Goal: Task Accomplishment & Management: Manage account settings

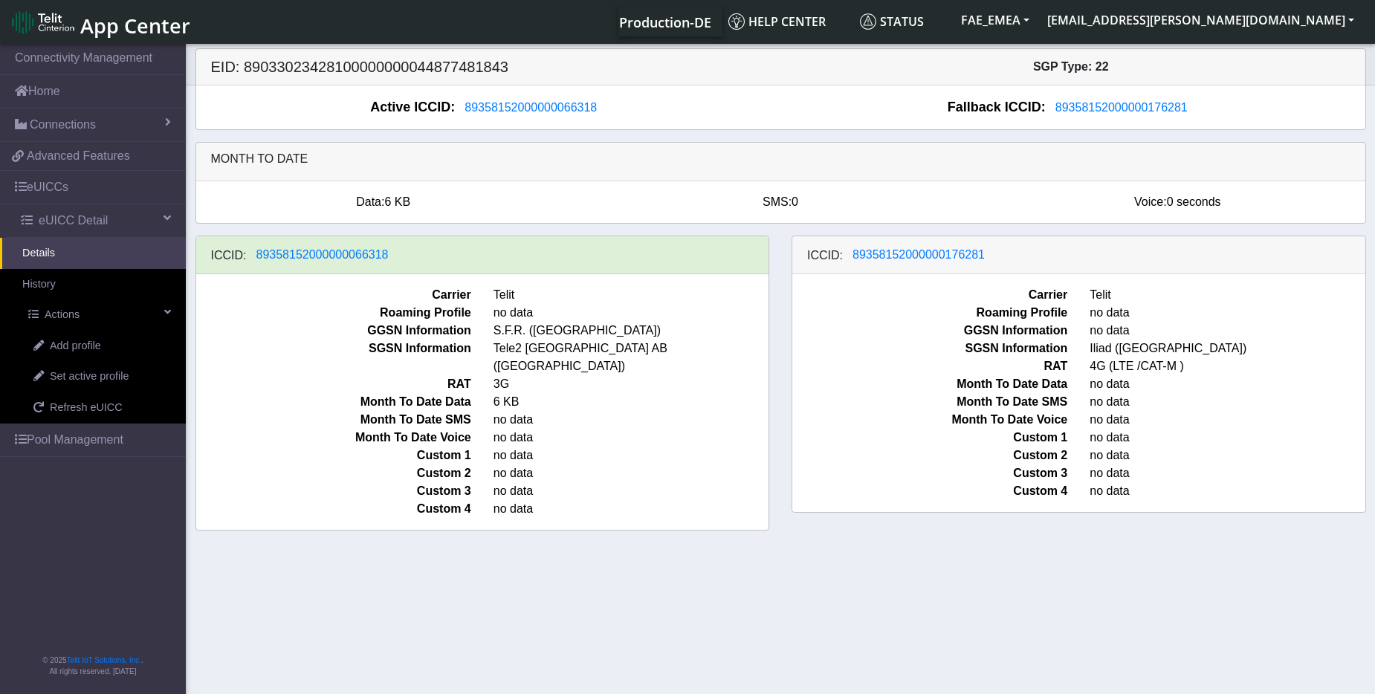
scroll to position [5, 0]
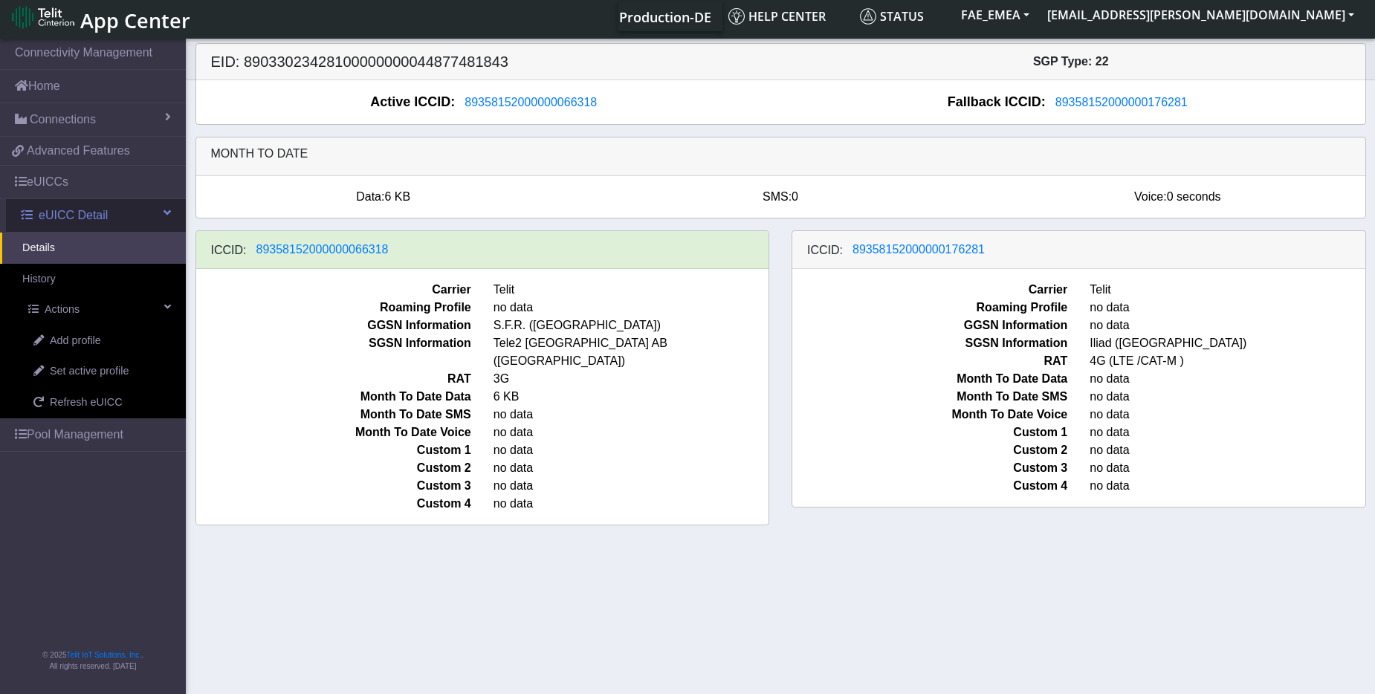
click at [74, 216] on span "eUICC Detail" at bounding box center [73, 216] width 69 height 18
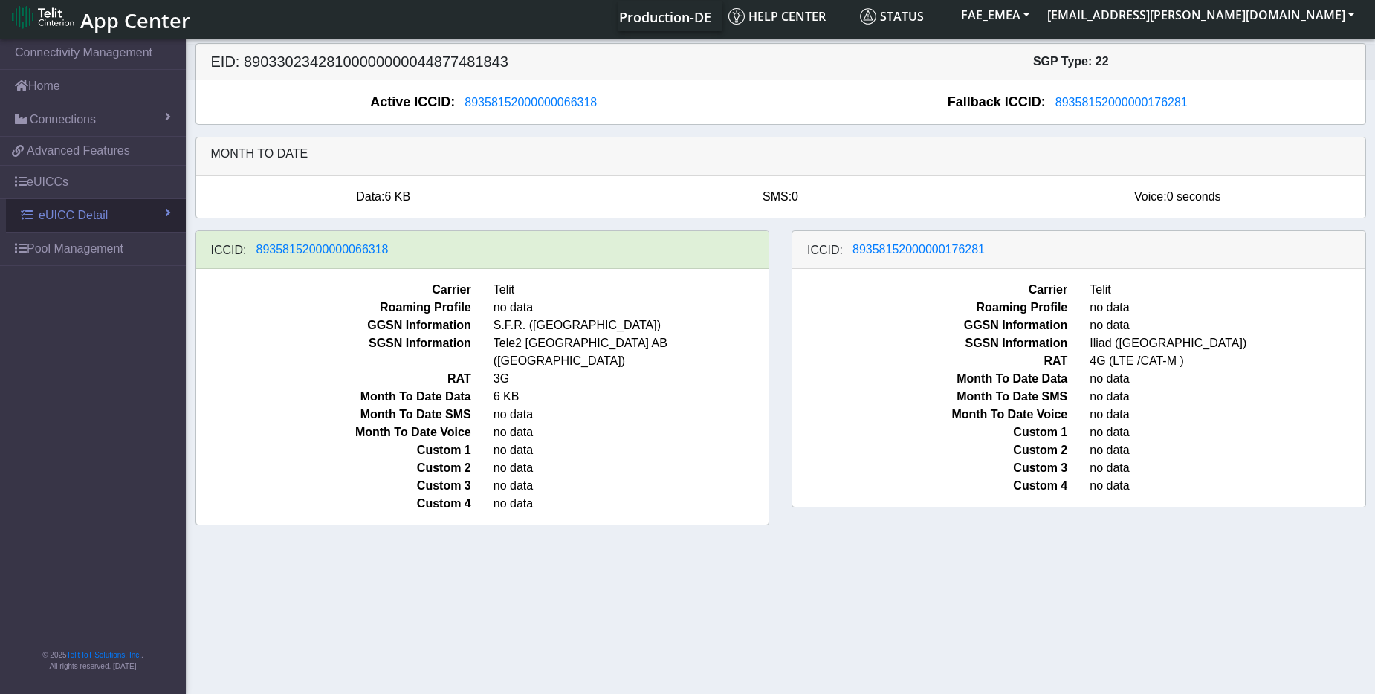
click at [66, 216] on span "eUICC Detail" at bounding box center [73, 216] width 69 height 18
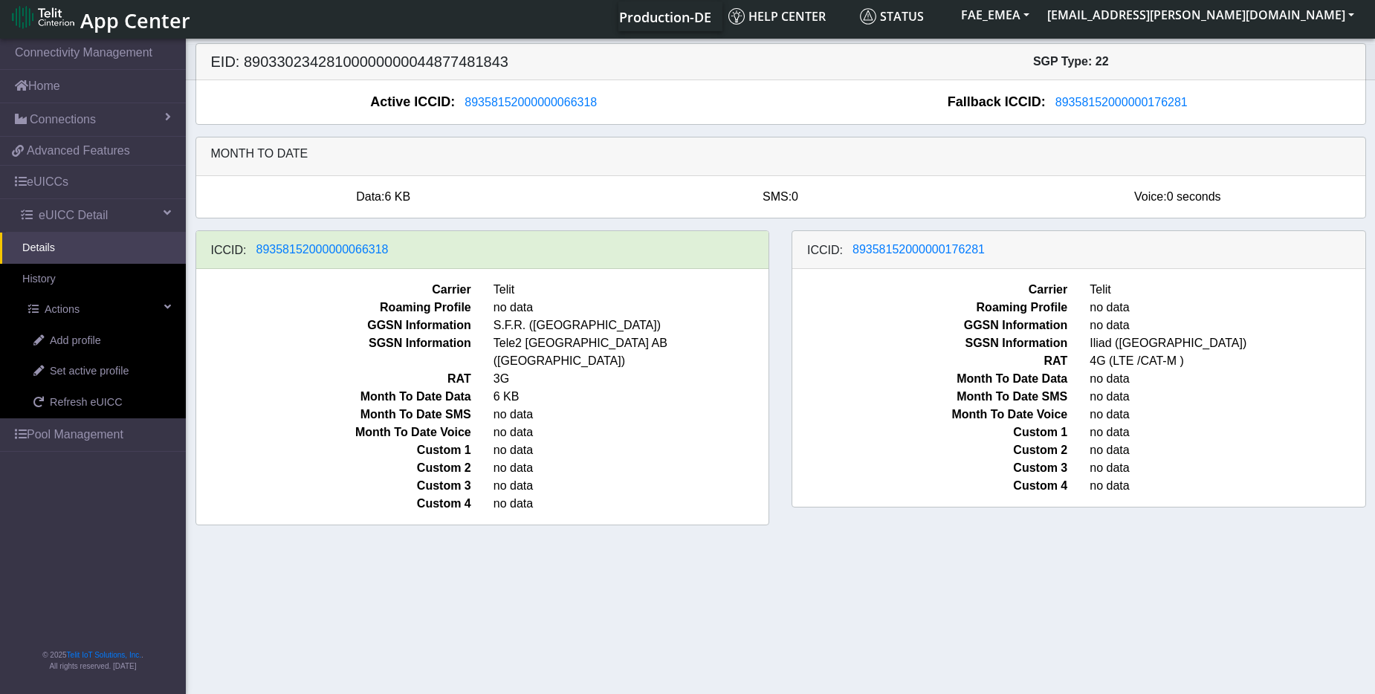
click at [416, 256] on div "ICCID: [TECHNICAL_ID]" at bounding box center [482, 250] width 573 height 38
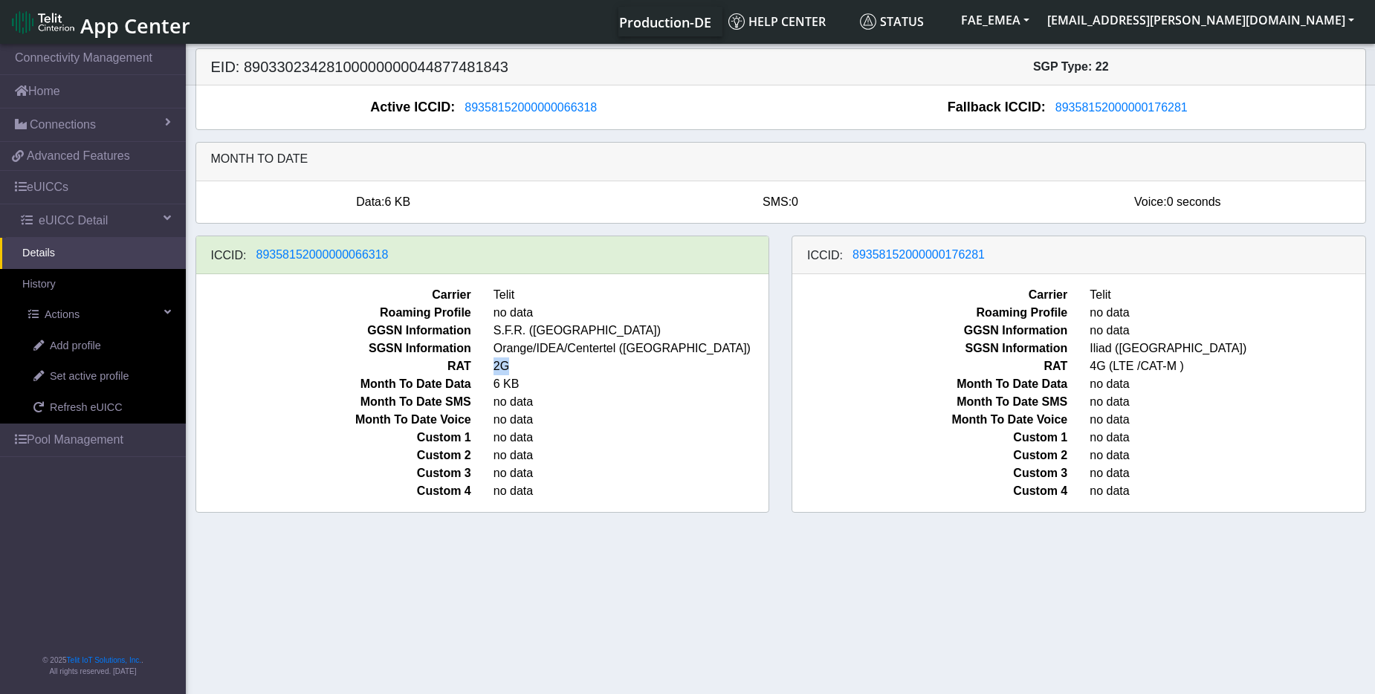
drag, startPoint x: 507, startPoint y: 369, endPoint x: 488, endPoint y: 365, distance: 19.1
click at [488, 365] on span "2G" at bounding box center [631, 367] width 297 height 18
click at [1151, 249] on div "ICCID: 89358152000000176281" at bounding box center [1079, 255] width 573 height 38
click at [1040, 255] on div "ICCID: 89358152000000176281" at bounding box center [1079, 255] width 573 height 38
click at [1068, 248] on div "ICCID: 89358152000000176281" at bounding box center [1079, 255] width 573 height 38
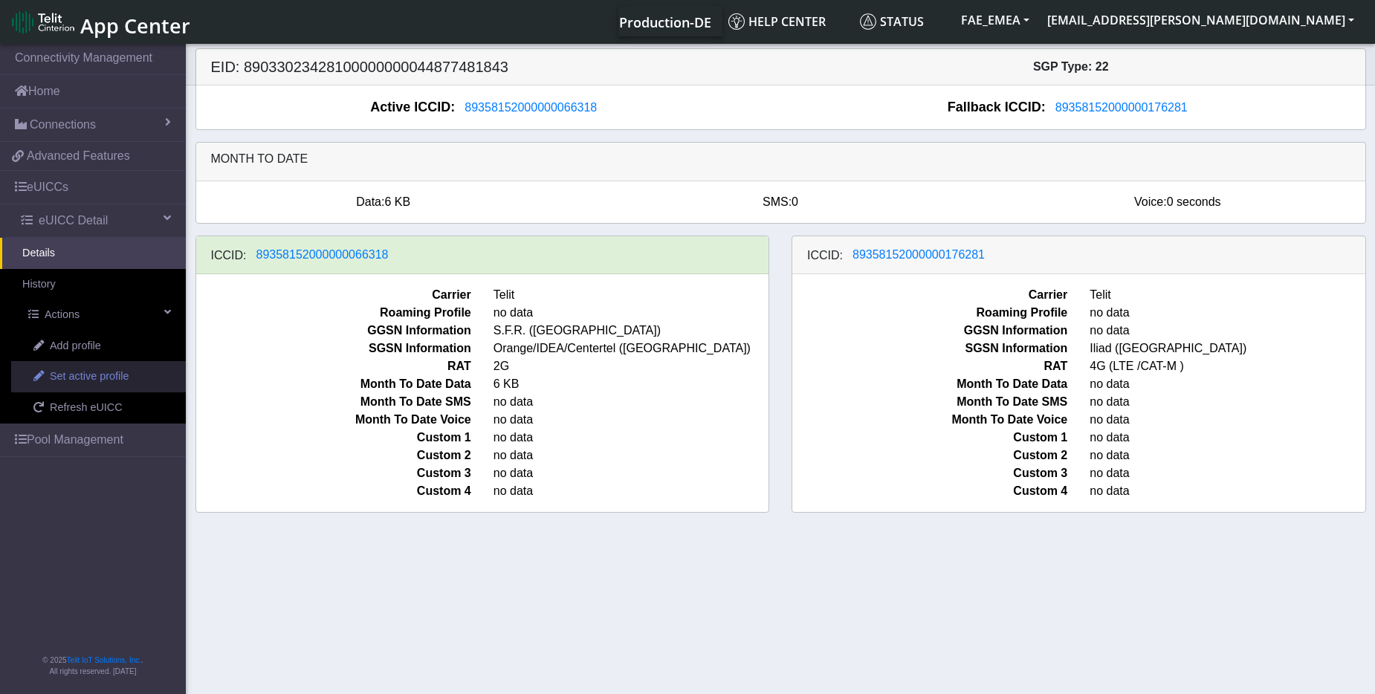
click at [68, 378] on span "Set active profile" at bounding box center [89, 377] width 79 height 16
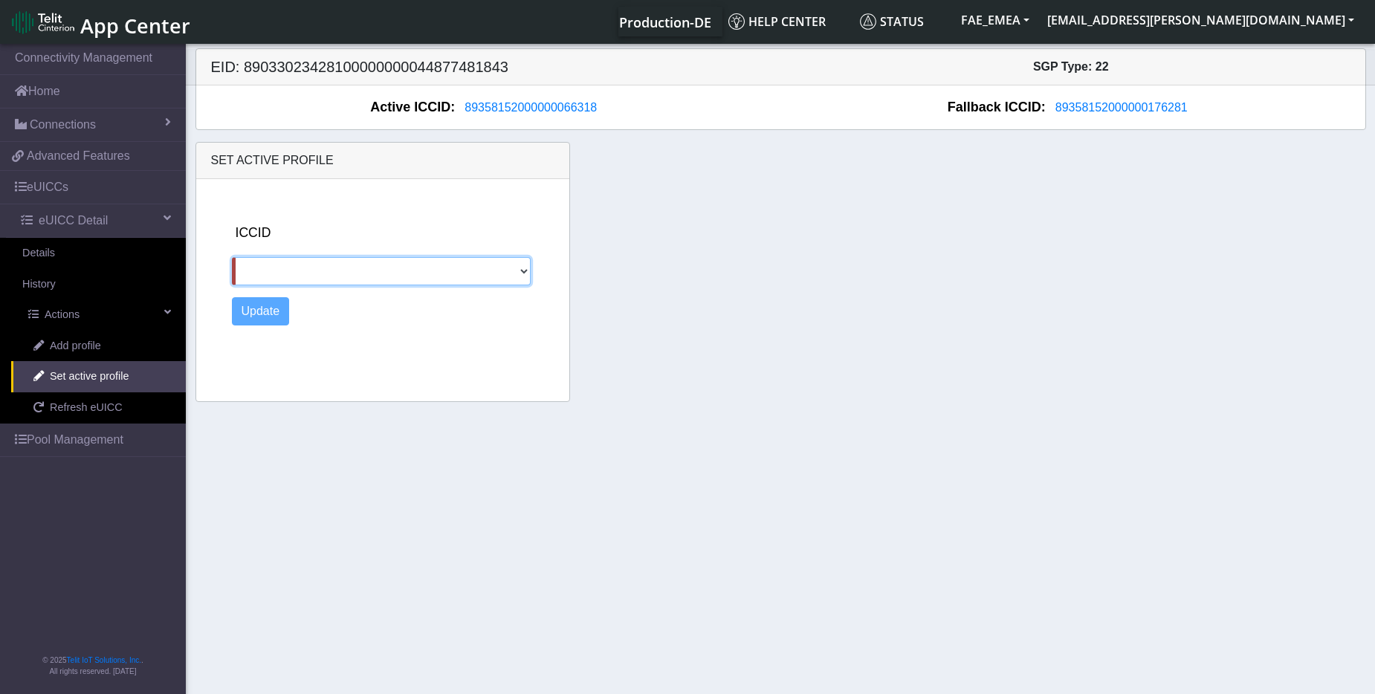
click at [526, 276] on select "89358152000000176281" at bounding box center [381, 271] width 299 height 28
select select "89358152000000176281"
click at [232, 257] on select "89358152000000176281" at bounding box center [381, 271] width 299 height 28
click at [272, 309] on button "Update" at bounding box center [261, 311] width 58 height 28
